Goal: Check status

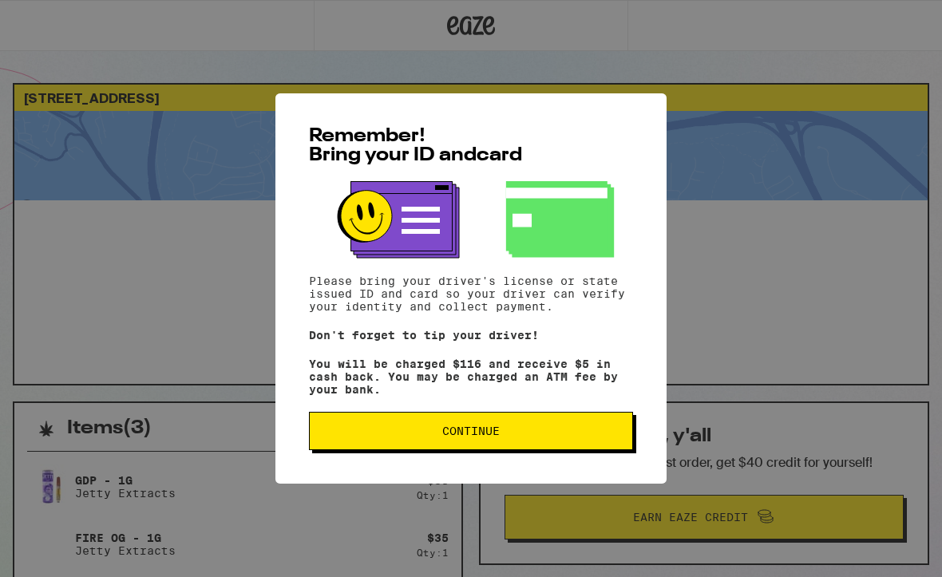
click at [517, 450] on button "Continue" at bounding box center [471, 431] width 324 height 38
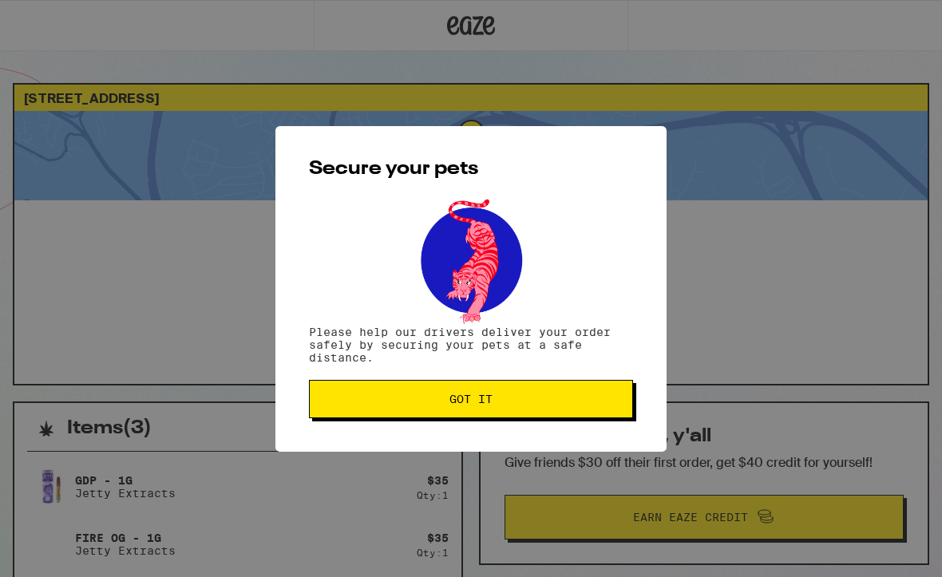
click at [503, 402] on span "Got it" at bounding box center [470, 398] width 297 height 11
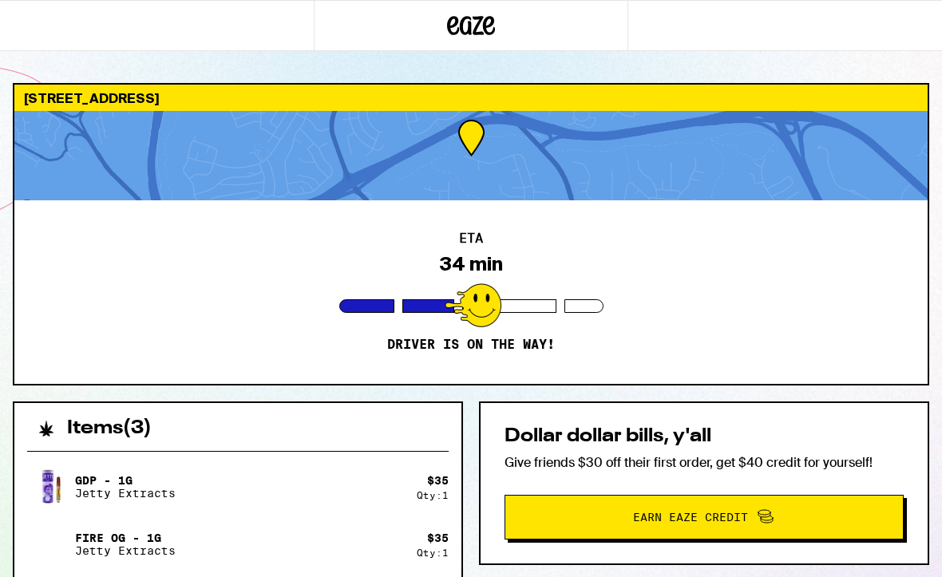
click at [940, 58] on div "5731 Lodi St San Diego 92117 ETA 34 min Driver is on the way! Items ( 3 ) GDP -…" at bounding box center [471, 469] width 942 height 938
click at [939, 68] on div "5731 Lodi St San Diego 92117 ETA 34 min Driver is on the way! Items ( 3 ) GDP -…" at bounding box center [471, 469] width 942 height 938
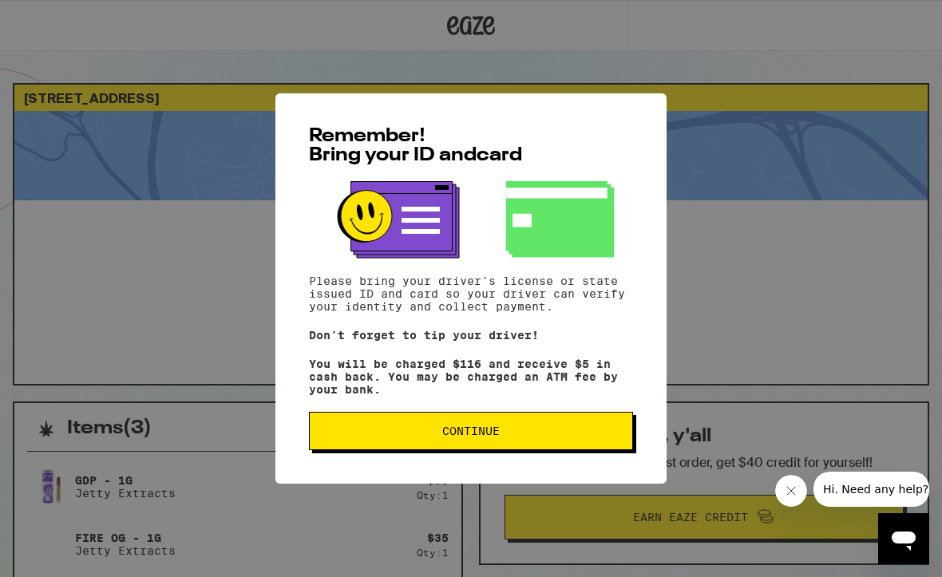
click at [527, 437] on span "Continue" at bounding box center [470, 430] width 297 height 11
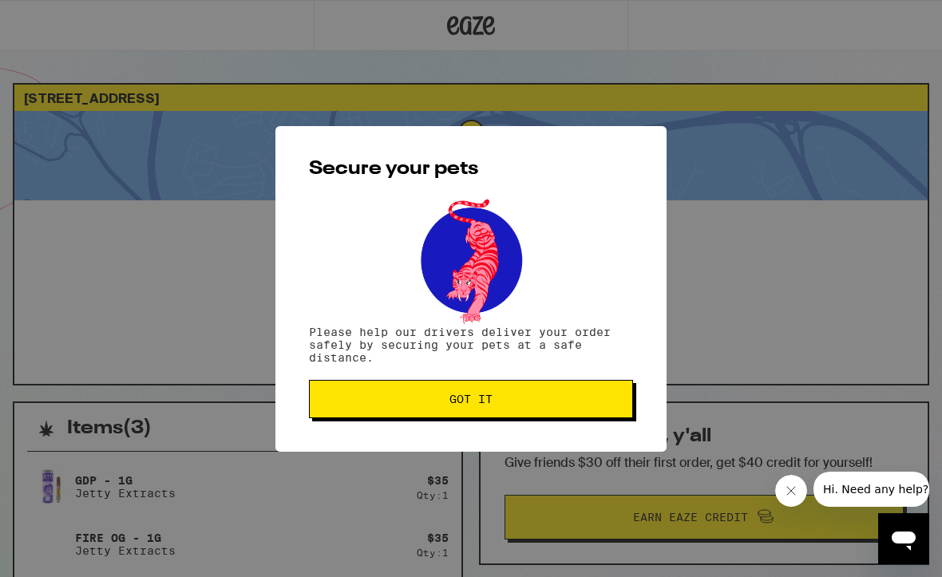
click at [522, 400] on span "Got it" at bounding box center [470, 398] width 297 height 11
